Goal: Task Accomplishment & Management: Use online tool/utility

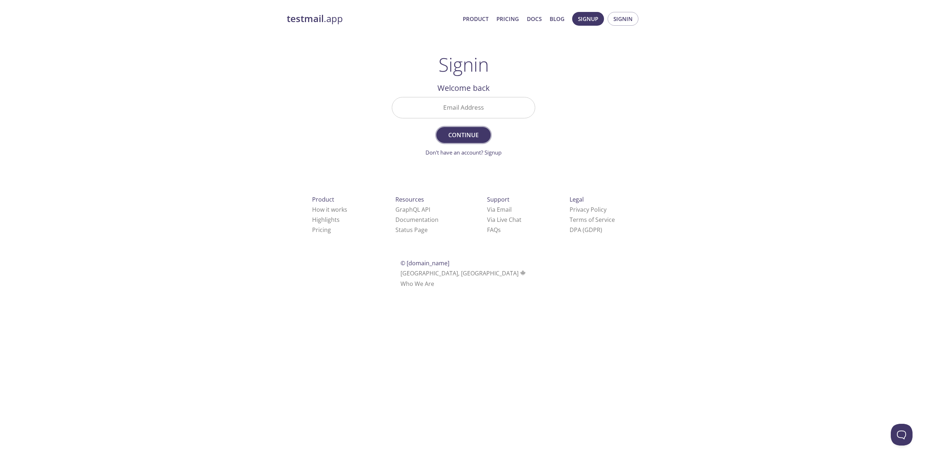
click at [474, 130] on span "Continue" at bounding box center [463, 135] width 38 height 10
click at [475, 112] on input "Email Address Required" at bounding box center [463, 107] width 143 height 21
type input "[EMAIL_ADDRESS][DOMAIN_NAME]"
click at [458, 135] on span "Continue" at bounding box center [463, 135] width 38 height 10
click at [465, 100] on input "Signin Security Code" at bounding box center [463, 107] width 143 height 21
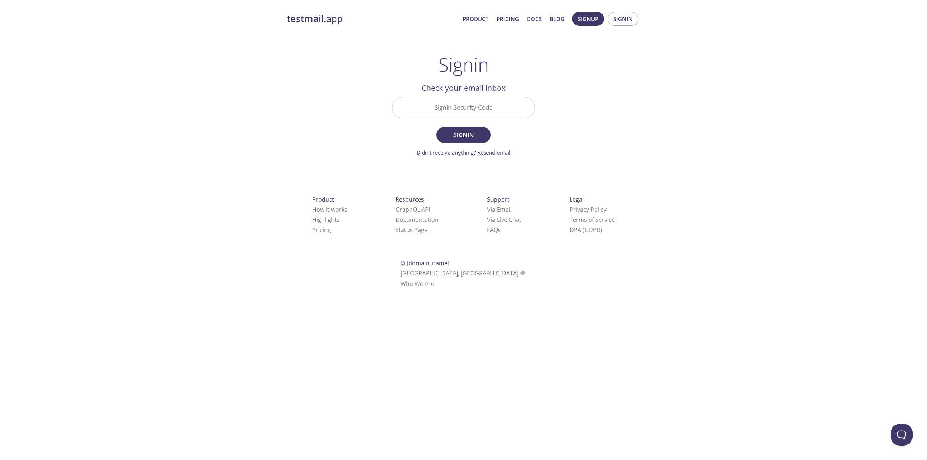
click at [455, 109] on input "Signin Security Code" at bounding box center [463, 107] width 143 height 21
paste input "F39FC39"
type input "F39FC39"
click at [481, 137] on span "Signin" at bounding box center [463, 135] width 38 height 10
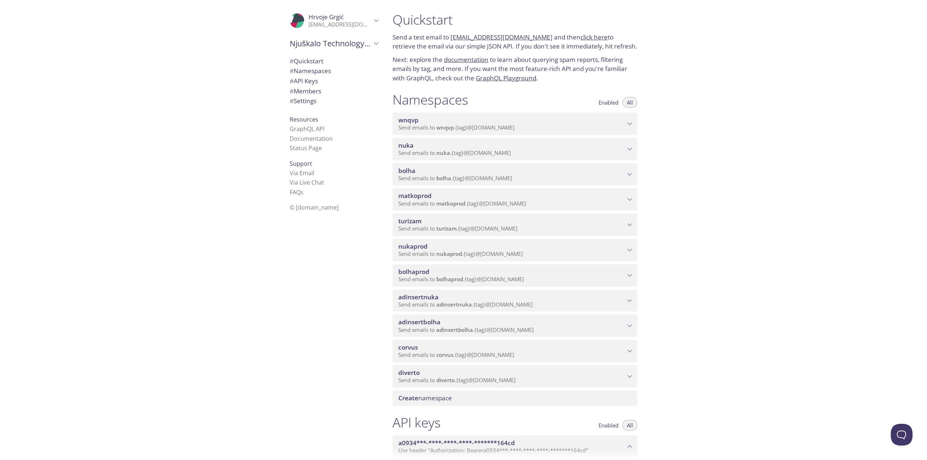
click at [621, 275] on span "bolhaprod" at bounding box center [511, 272] width 227 height 8
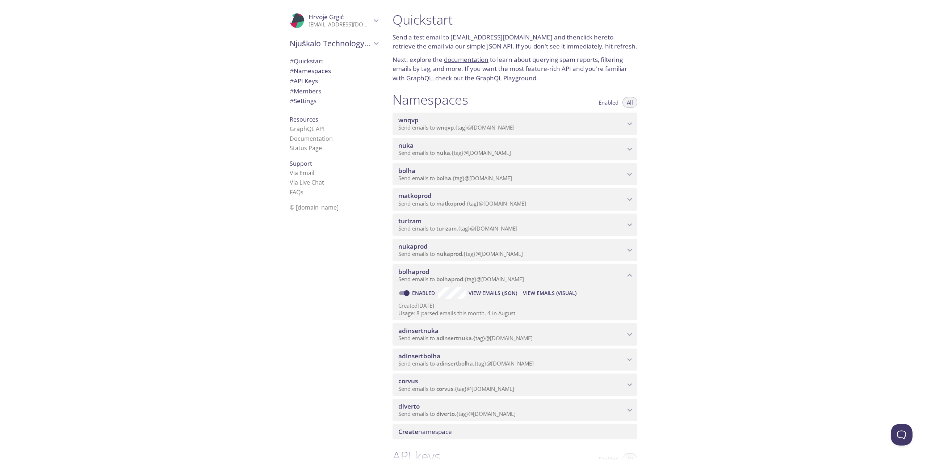
click at [538, 295] on span "View Emails (Visual)" at bounding box center [550, 293] width 54 height 9
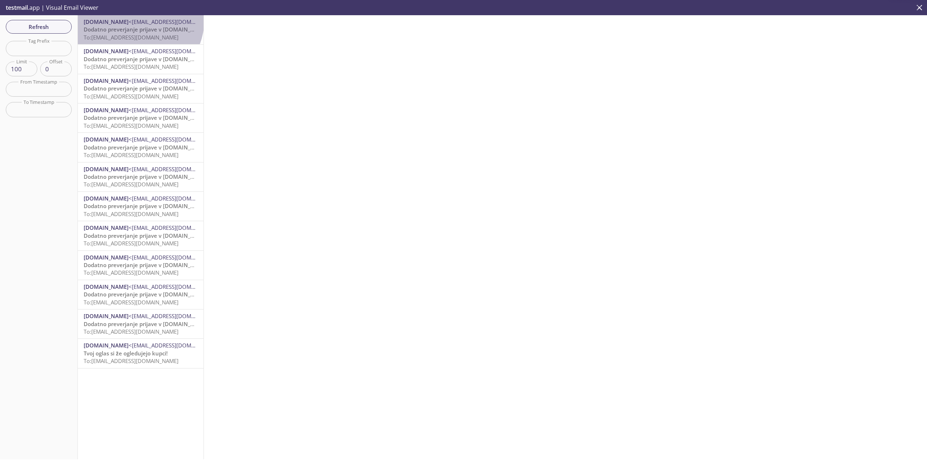
click at [139, 21] on span "<[EMAIL_ADDRESS][DOMAIN_NAME]>" at bounding box center [176, 21] width 94 height 7
